Goal: Task Accomplishment & Management: Manage account settings

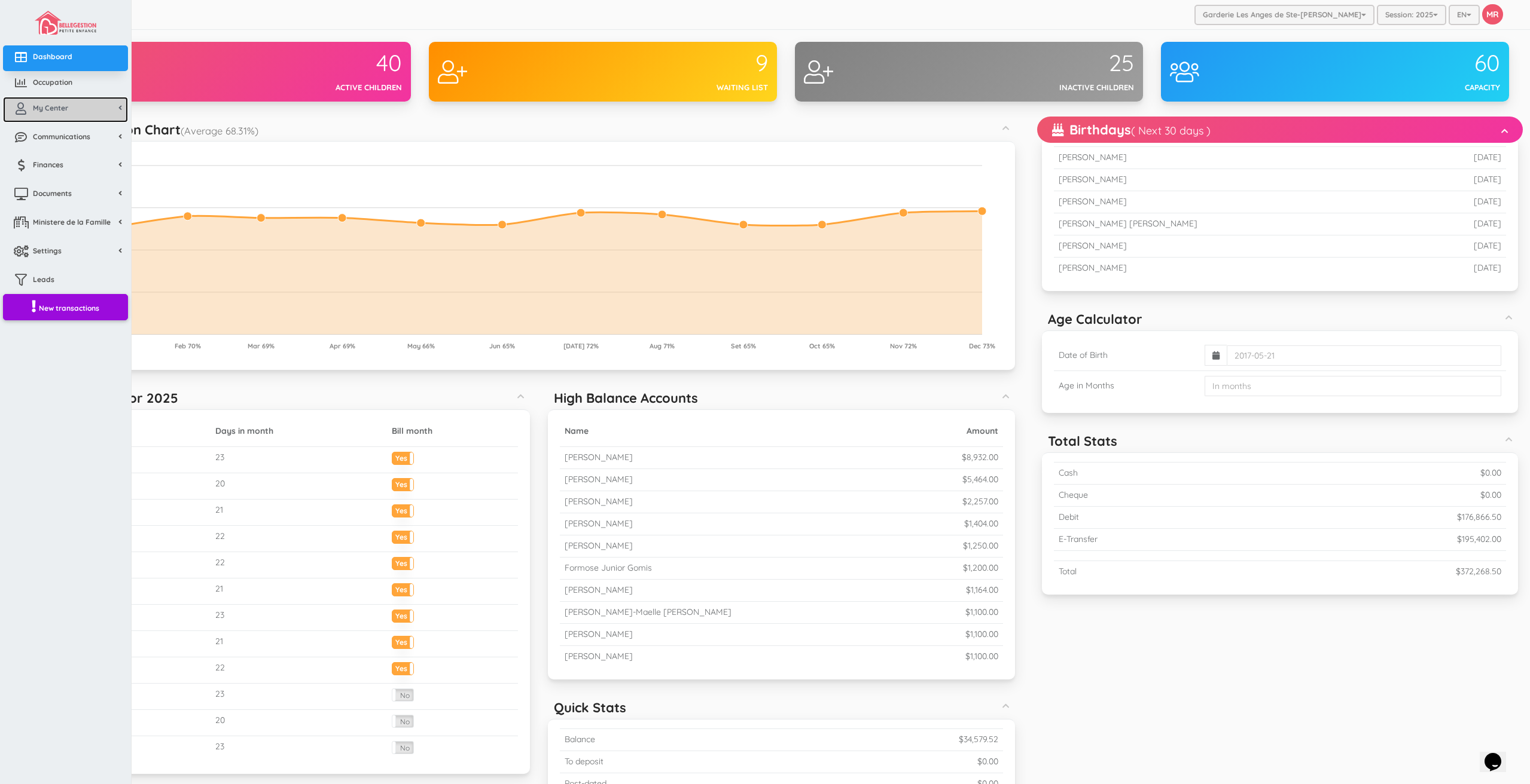
click at [29, 111] on icon at bounding box center [21, 109] width 24 height 12
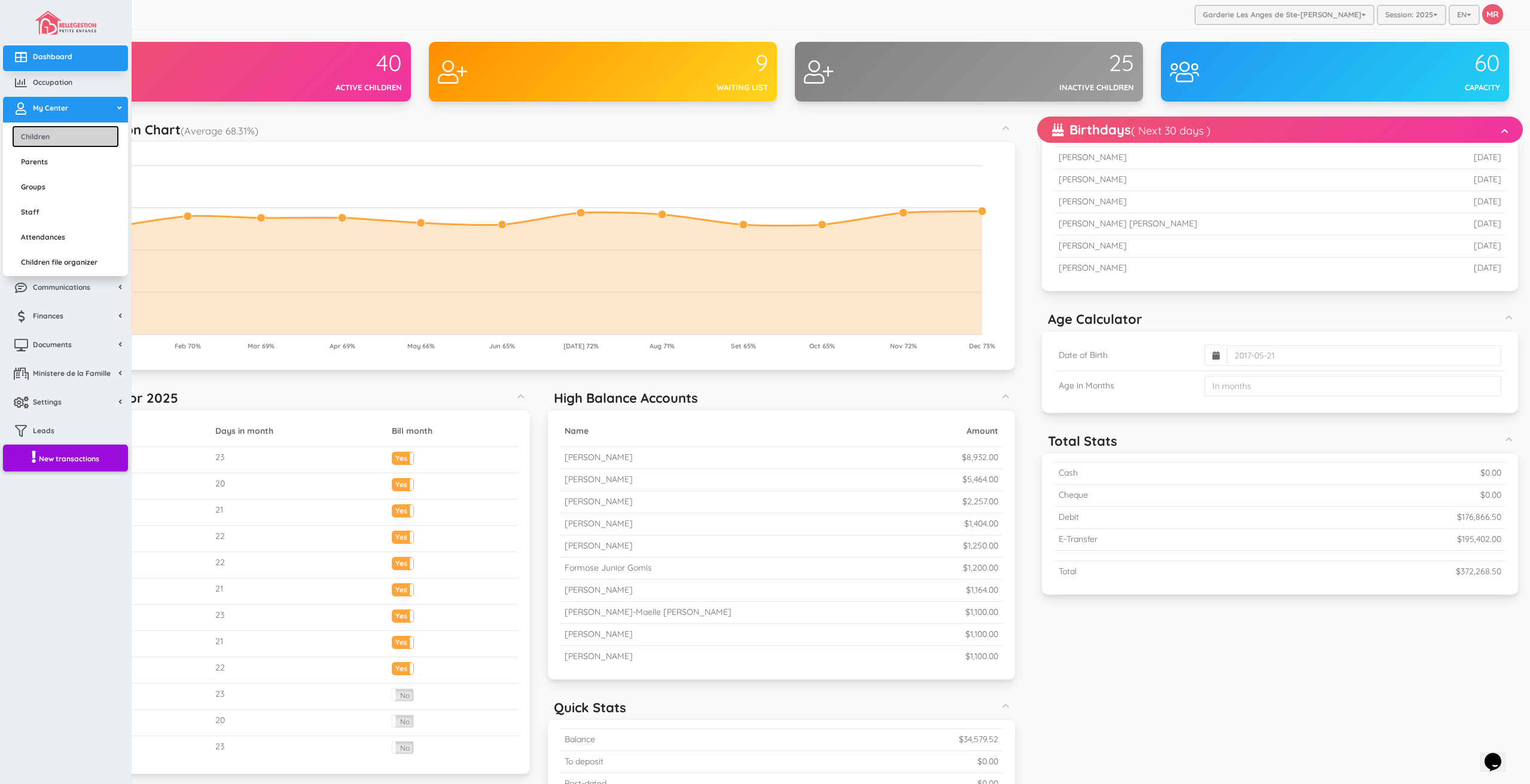
click at [51, 142] on link "Children" at bounding box center [65, 136] width 107 height 22
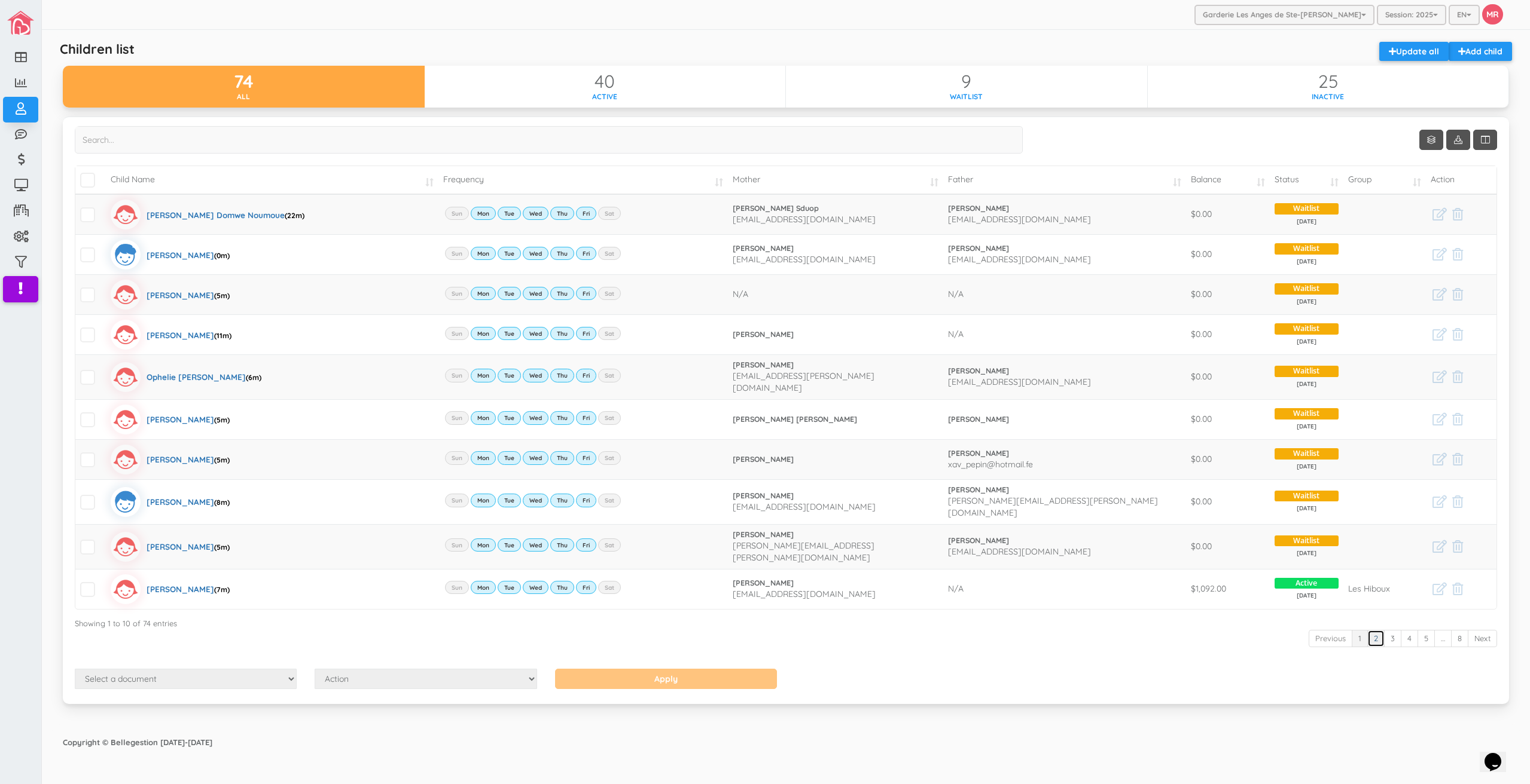
click at [1371, 630] on link "2" at bounding box center [1375, 639] width 17 height 17
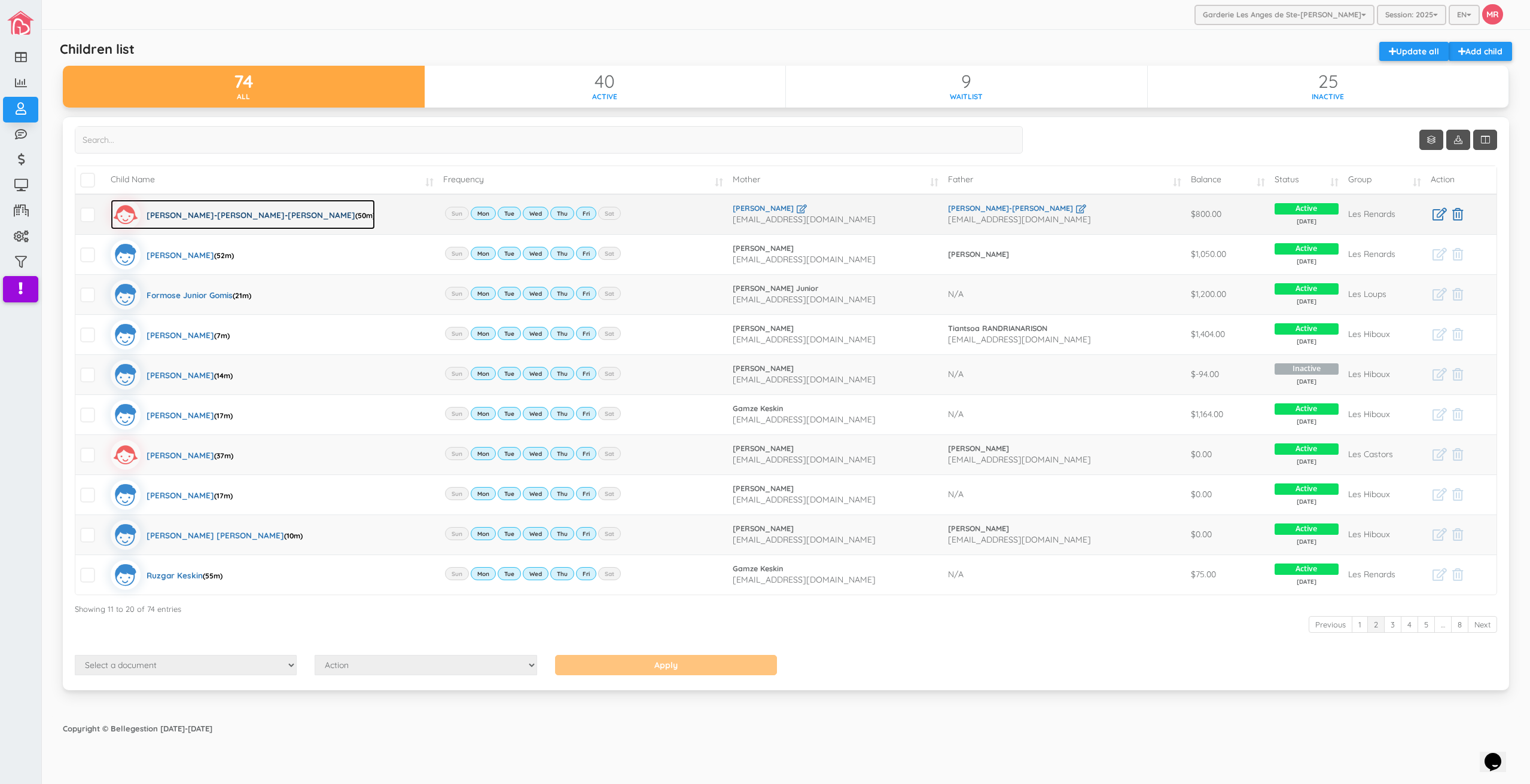
click at [164, 211] on div "[PERSON_NAME]-[PERSON_NAME]-[PERSON_NAME] (50m)" at bounding box center [261, 215] width 228 height 30
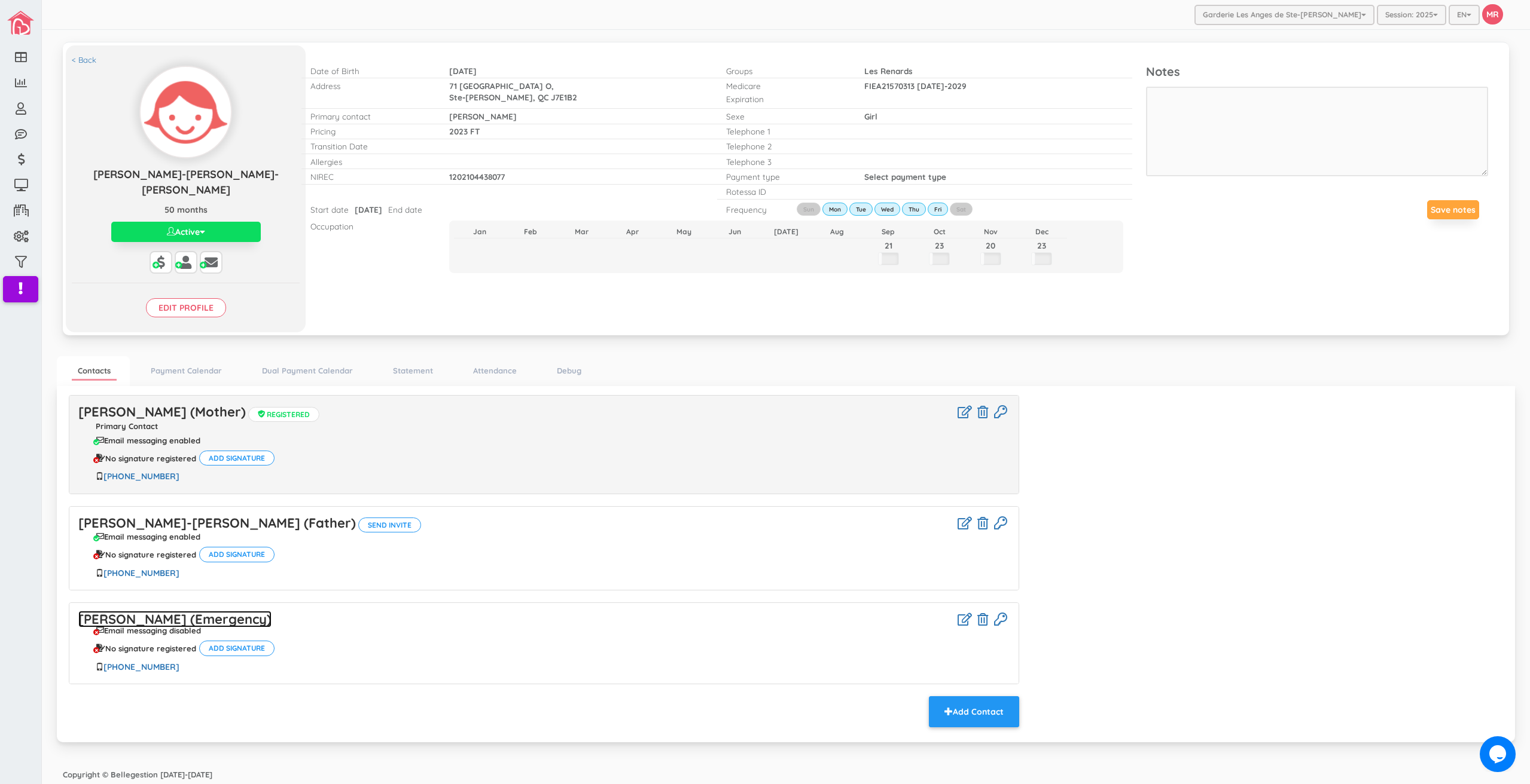
click at [272, 611] on link "Maria Louisa Fievre (Emergency)" at bounding box center [175, 619] width 193 height 17
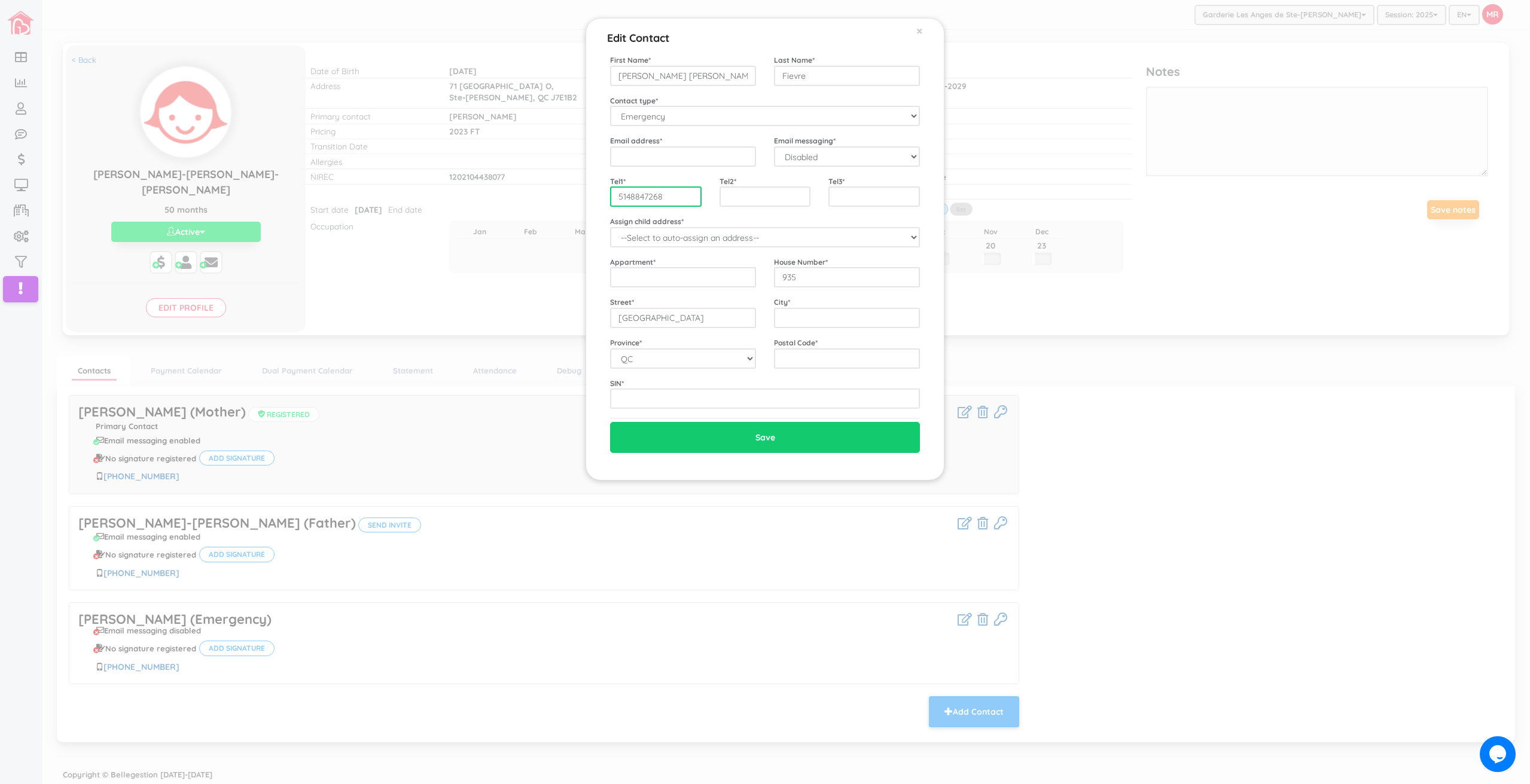
drag, startPoint x: 631, startPoint y: 196, endPoint x: 644, endPoint y: 196, distance: 13.0
click at [644, 196] on input "5148847268" at bounding box center [656, 196] width 92 height 20
click at [1111, 412] on div "Edit Contact × Close First Name * Maria Louisa Last Name * Fievre Contact type …" at bounding box center [765, 392] width 1530 height 784
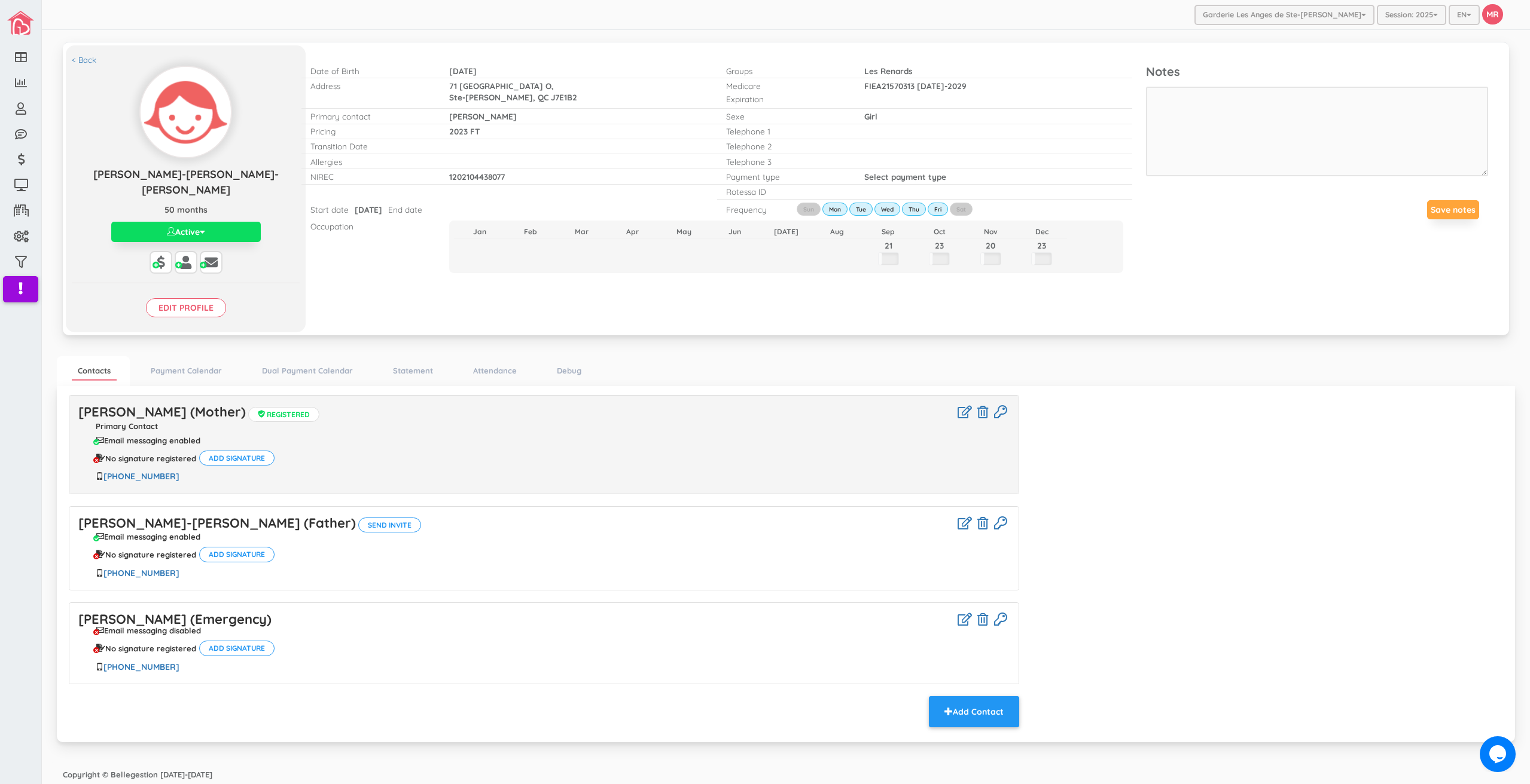
click at [1239, 297] on div "< Back Aaliyah-Rose Fievre-Rene Aaliyah-Rose Fievre-Rene 50 months Active Activ…" at bounding box center [786, 187] width 1440 height 272
